Goal: Task Accomplishment & Management: Manage account settings

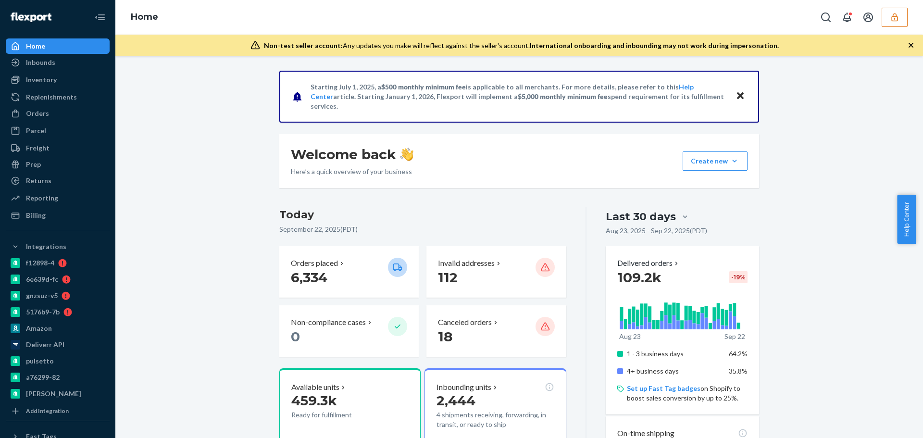
click at [901, 19] on button "button" at bounding box center [894, 17] width 26 height 19
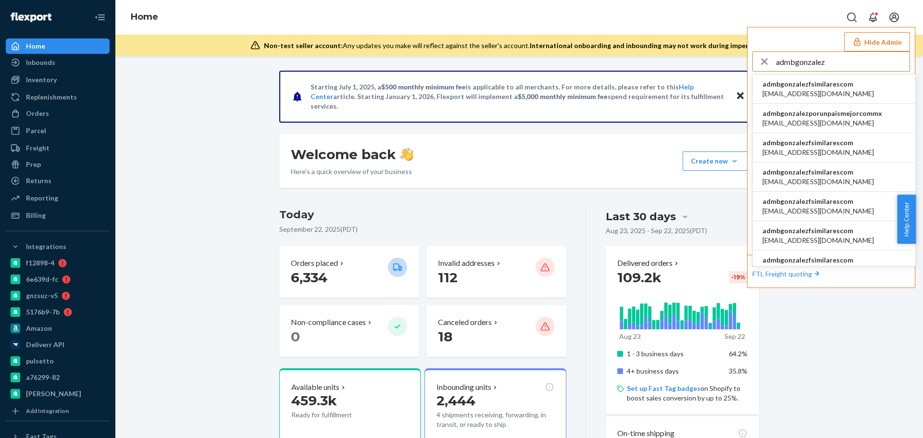
type input "admbgonzalez"
click at [815, 96] on span "[EMAIL_ADDRESS][DOMAIN_NAME]" at bounding box center [817, 94] width 111 height 10
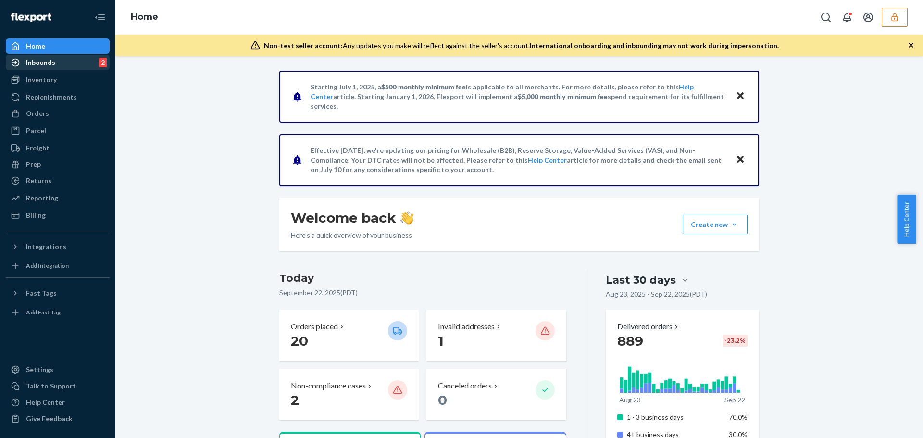
click at [59, 67] on div "Inbounds 2" at bounding box center [58, 62] width 102 height 13
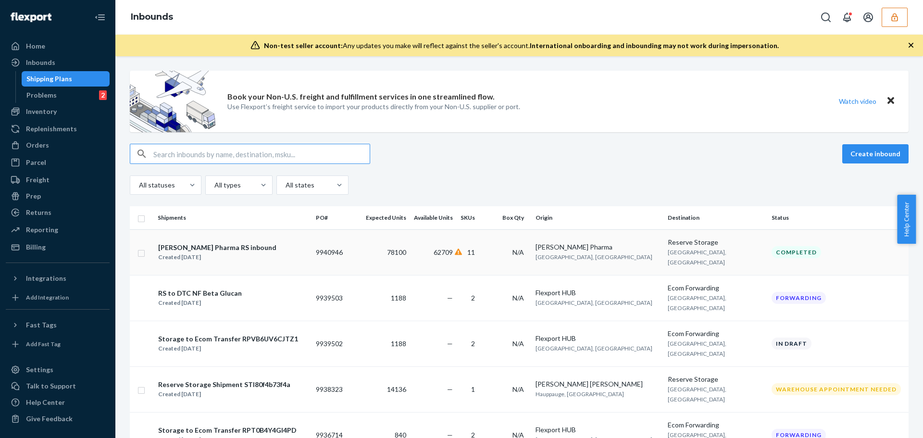
click at [410, 253] on td "78100" at bounding box center [386, 252] width 48 height 46
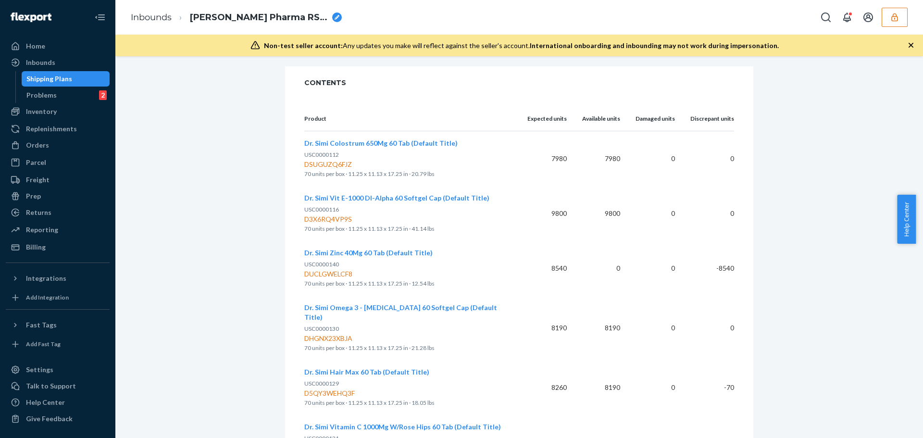
scroll to position [529, 0]
